Goal: Task Accomplishment & Management: Complete application form

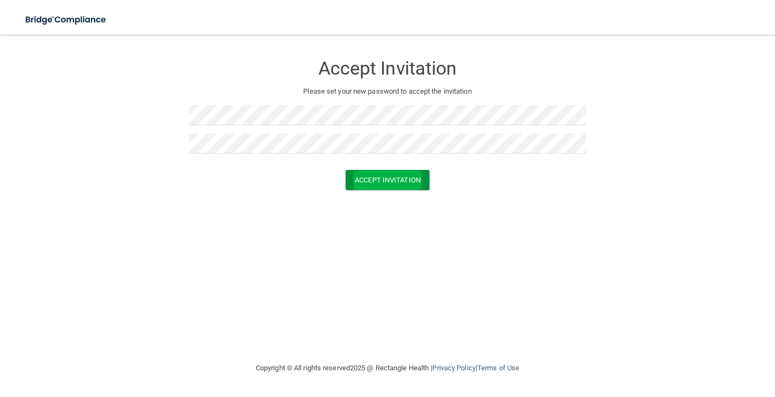
click at [363, 177] on button "Accept Invitation" at bounding box center [388, 180] width 84 height 20
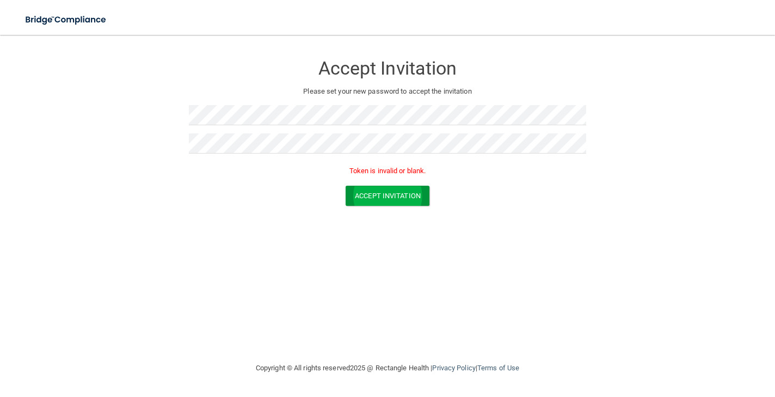
click at [389, 195] on button "Accept Invitation" at bounding box center [388, 196] width 84 height 20
click at [99, 18] on img at bounding box center [66, 20] width 100 height 22
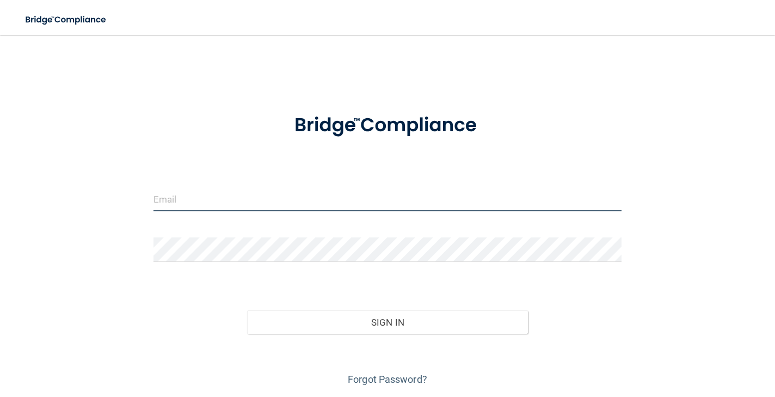
type input "[EMAIL_ADDRESS][DOMAIN_NAME]"
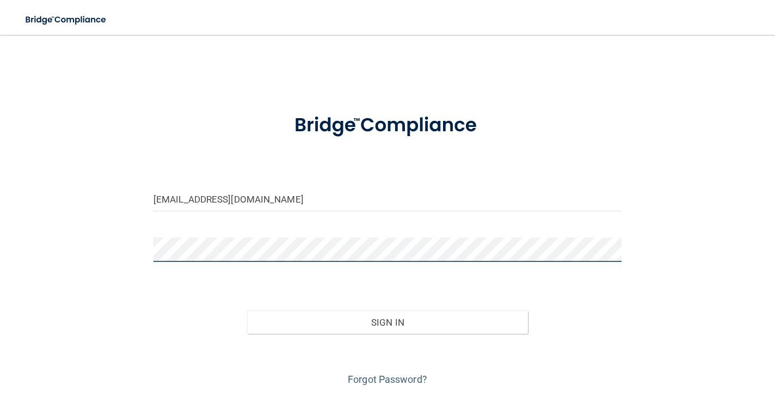
click at [387, 321] on button "Sign In" at bounding box center [387, 322] width 281 height 24
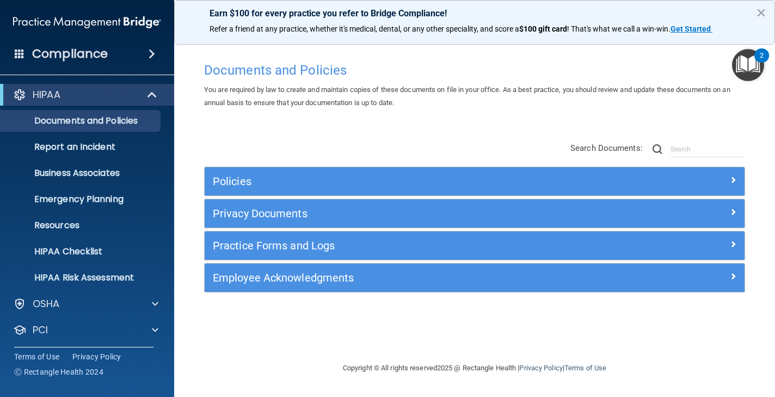
click at [651, 174] on div at bounding box center [677, 179] width 135 height 13
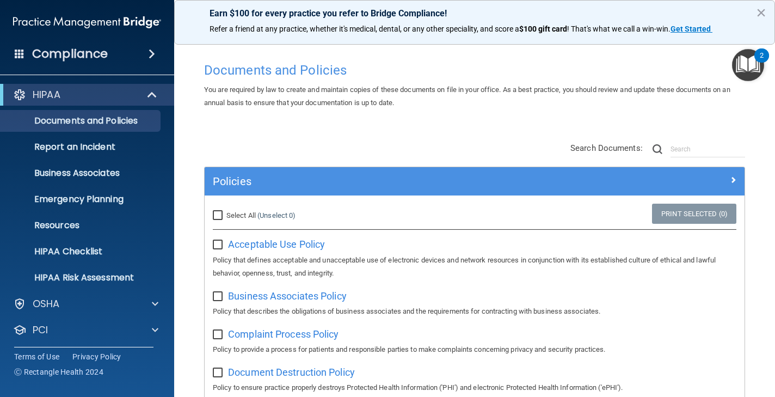
click at [219, 214] on input "Select All (Unselect 0) Unselect All" at bounding box center [219, 215] width 13 height 9
checkbox input "true"
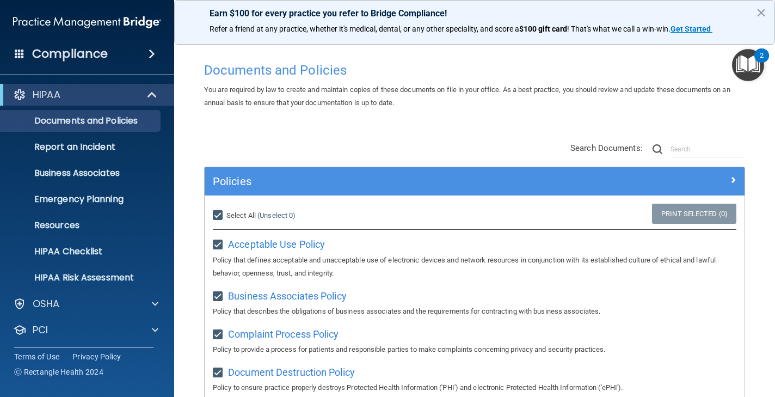
checkbox input "true"
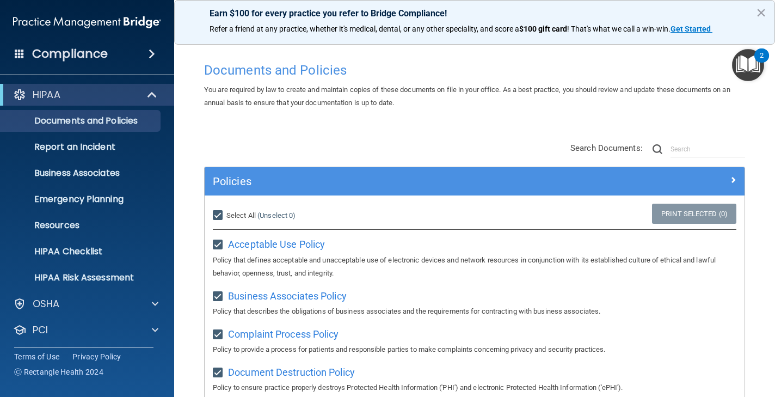
checkbox input "true"
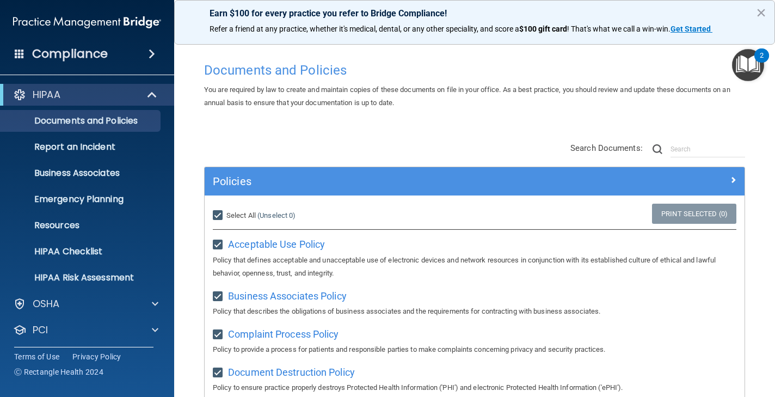
checkbox input "true"
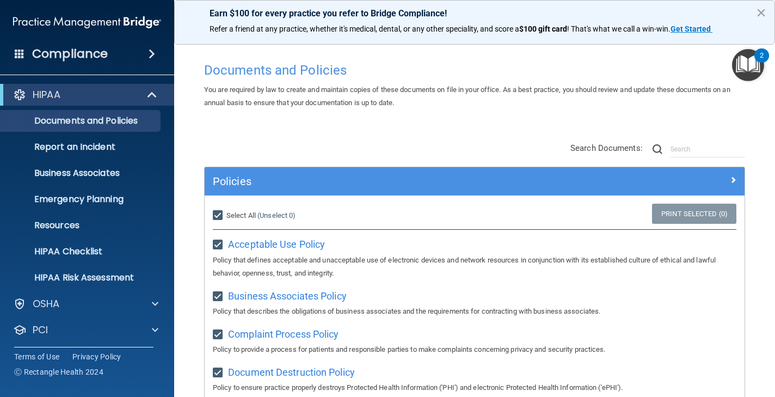
checkbox input "true"
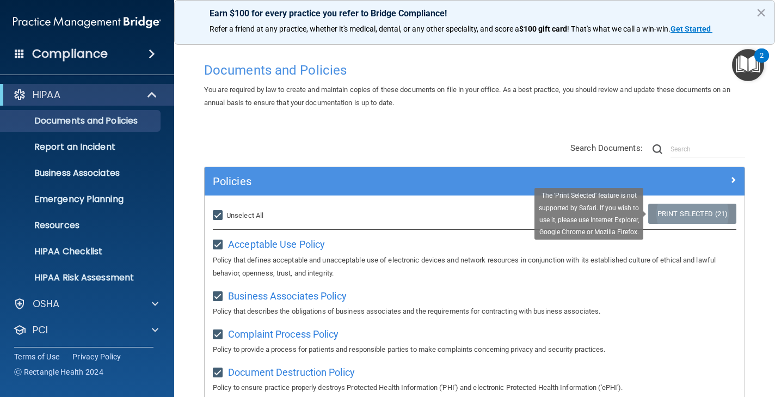
click at [679, 213] on link "Print Selected (21)" at bounding box center [692, 214] width 88 height 20
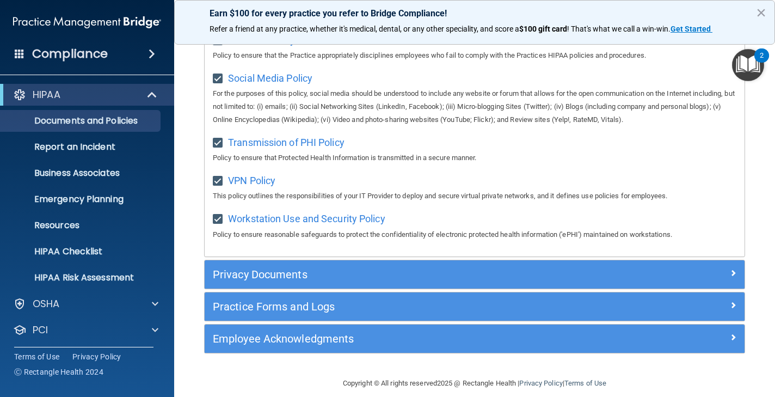
scroll to position [837, 0]
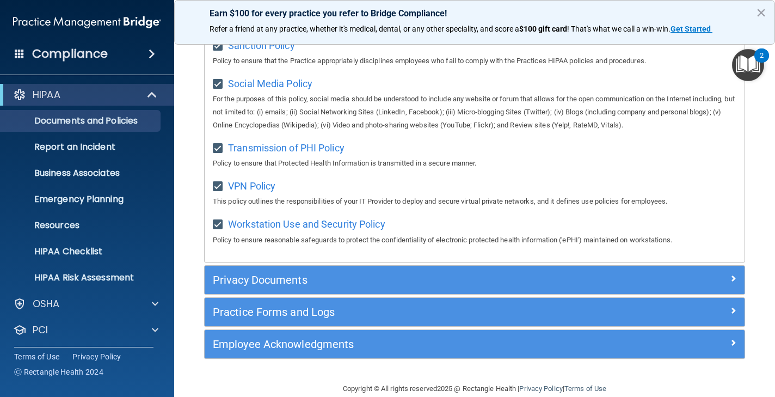
click at [89, 334] on div "PCI" at bounding box center [72, 329] width 135 height 13
click at [130, 332] on div "PCI" at bounding box center [72, 329] width 135 height 13
click at [21, 325] on div at bounding box center [19, 329] width 13 height 13
click at [65, 278] on p "HIPAA Risk Assessment" at bounding box center [81, 277] width 149 height 11
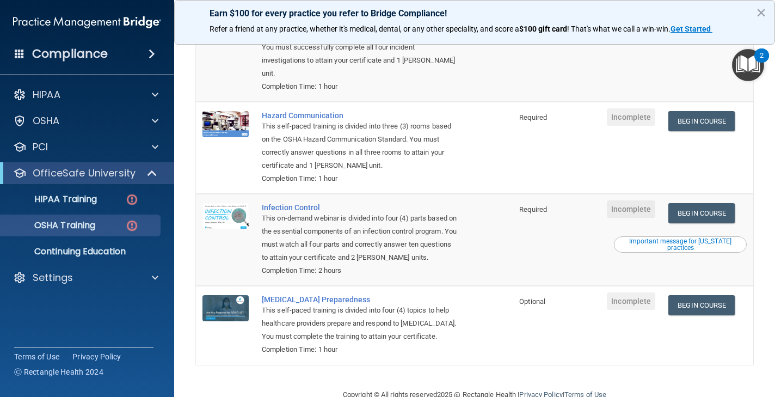
scroll to position [168, 0]
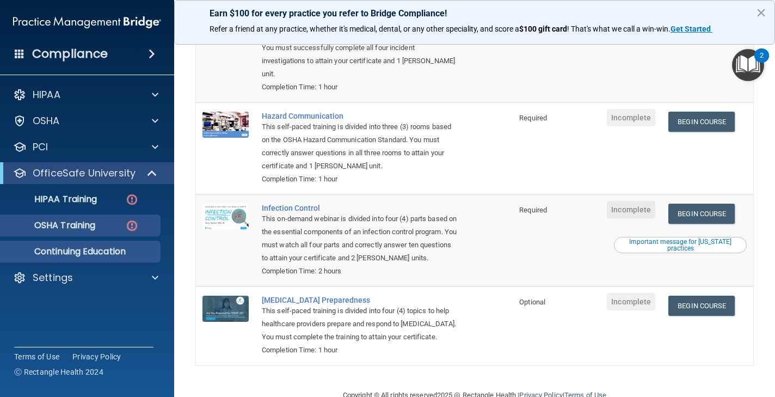
click at [125, 252] on p "Continuing Education" at bounding box center [81, 251] width 149 height 11
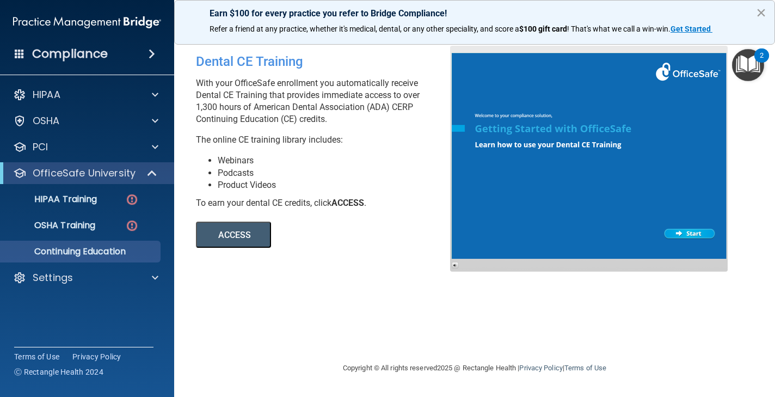
click at [757, 15] on button "×" at bounding box center [761, 12] width 10 height 17
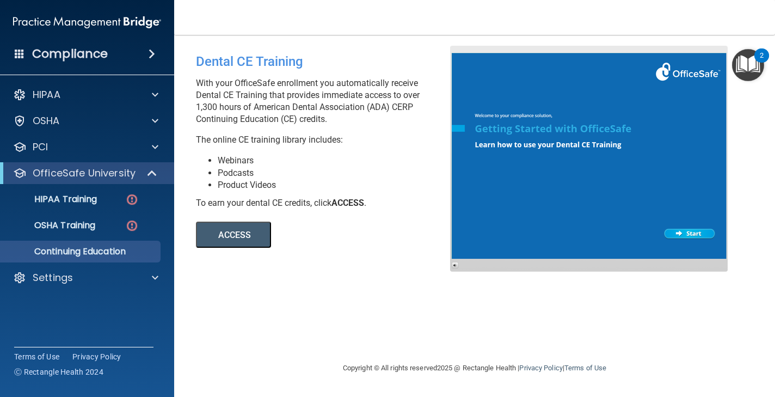
click at [244, 242] on button "ACCESS" at bounding box center [233, 235] width 75 height 26
click at [69, 229] on p "OSHA Training" at bounding box center [51, 225] width 88 height 11
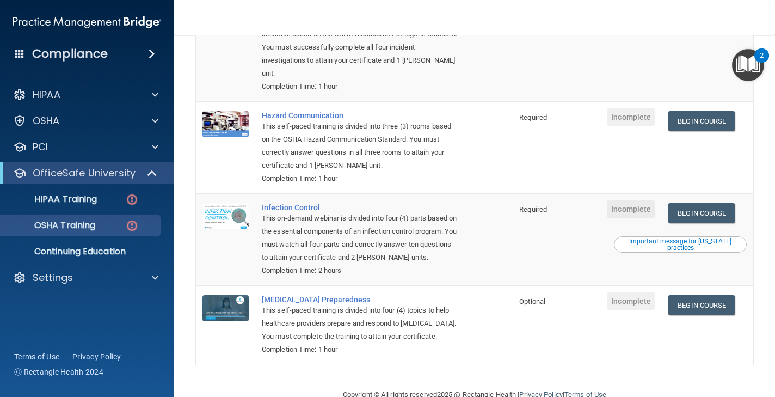
scroll to position [168, 0]
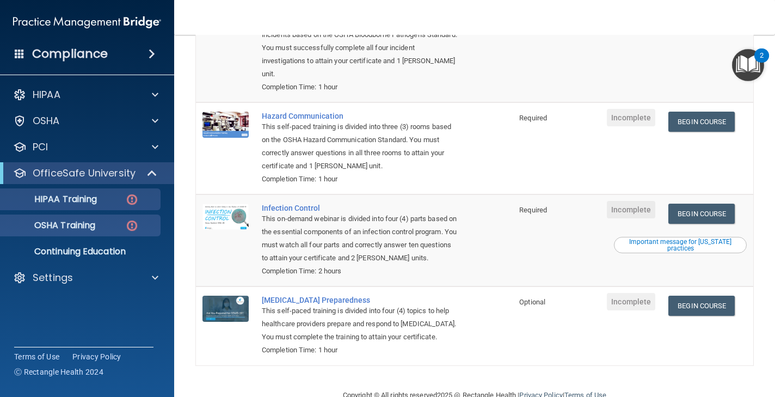
click at [84, 206] on link "HIPAA Training" at bounding box center [74, 199] width 171 height 22
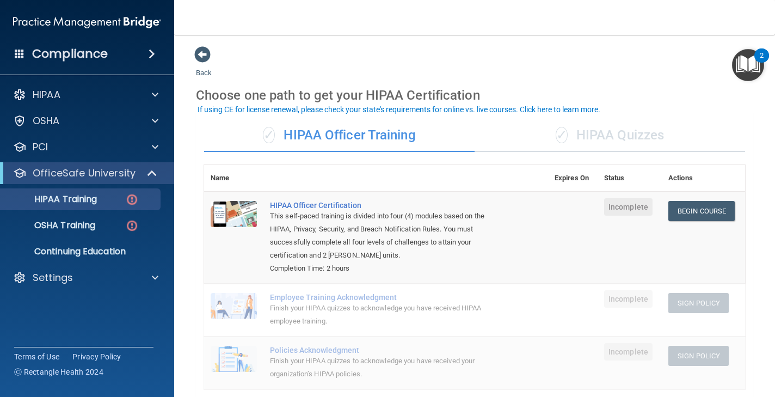
click at [386, 302] on div "Finish your HIPAA quizzes to acknowledge you have received HIPAA employee train…" at bounding box center [382, 315] width 224 height 26
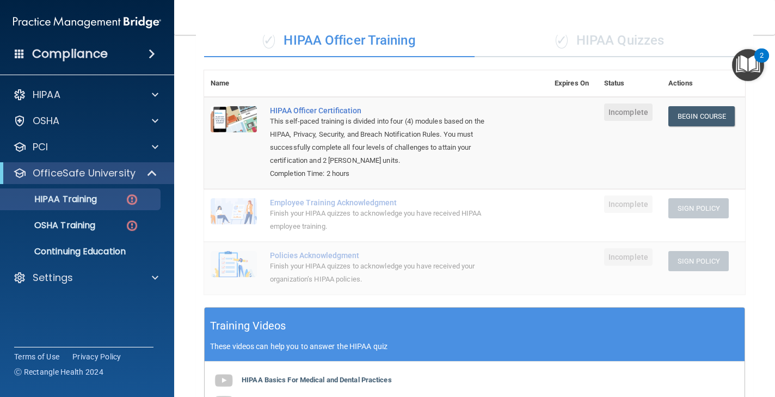
scroll to position [91, 0]
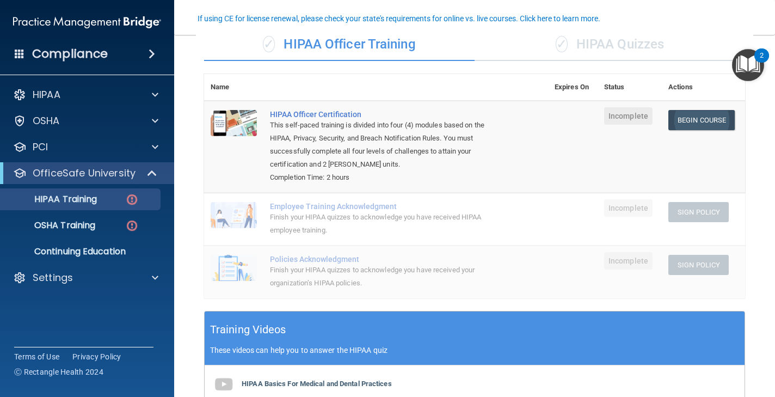
click at [700, 121] on link "Begin Course" at bounding box center [702, 120] width 66 height 20
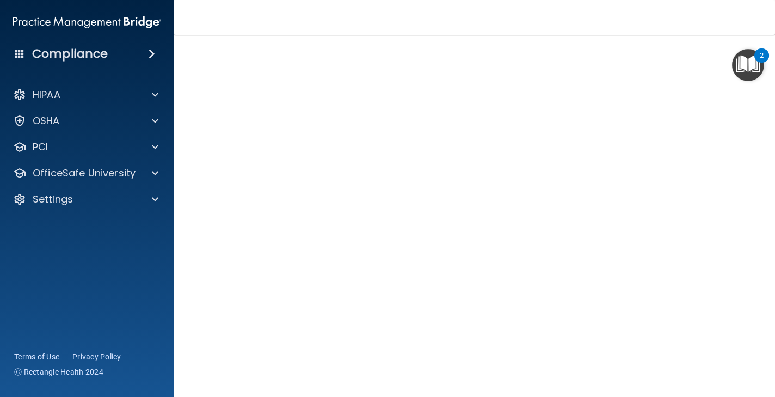
scroll to position [55, 0]
click at [155, 176] on span at bounding box center [155, 173] width 7 height 13
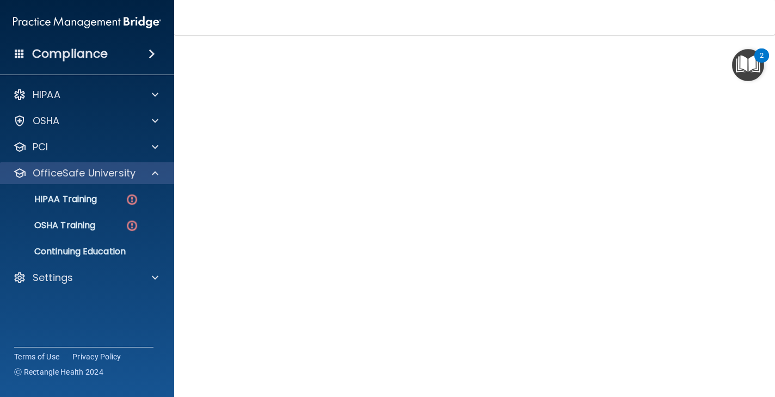
click at [155, 176] on span at bounding box center [155, 173] width 7 height 13
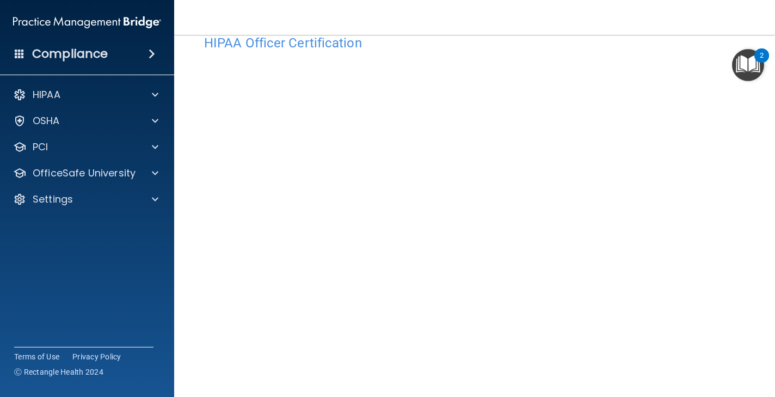
scroll to position [22, 0]
